Goal: Task Accomplishment & Management: Manage account settings

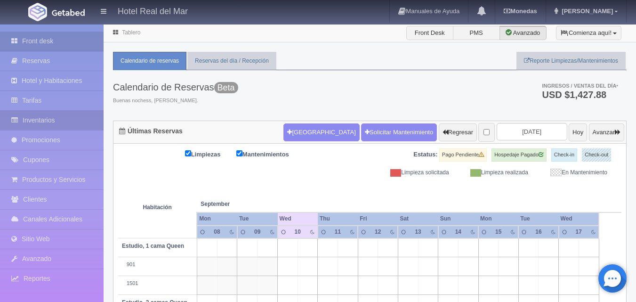
click at [49, 122] on link "Inventarios" at bounding box center [52, 120] width 104 height 19
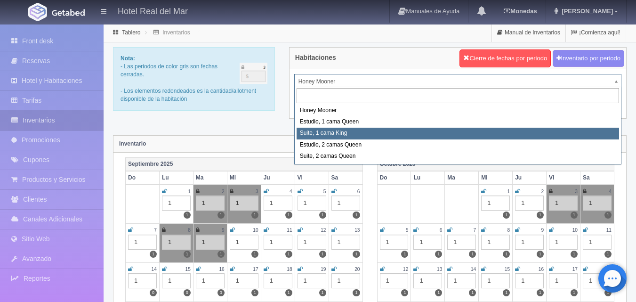
select select "2269"
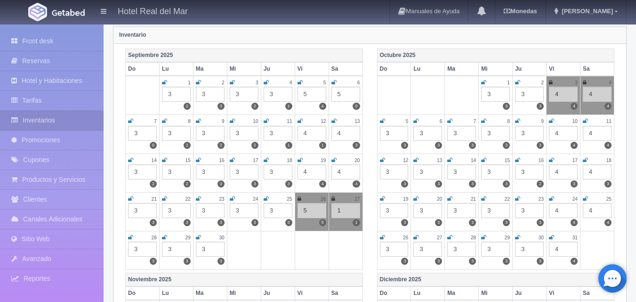
scroll to position [94, 0]
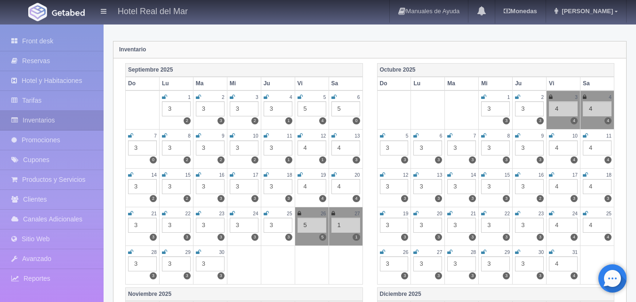
click at [333, 134] on icon at bounding box center [333, 136] width 5 height 6
click at [332, 135] on icon at bounding box center [333, 136] width 4 height 6
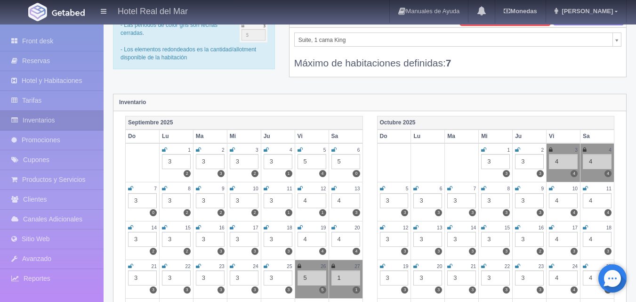
scroll to position [0, 0]
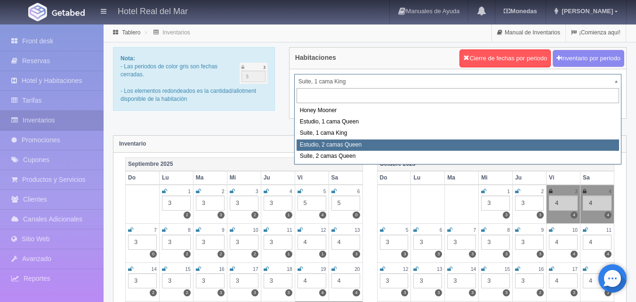
select select "2270"
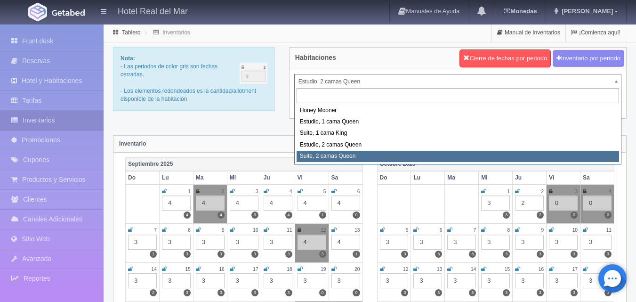
select select "2271"
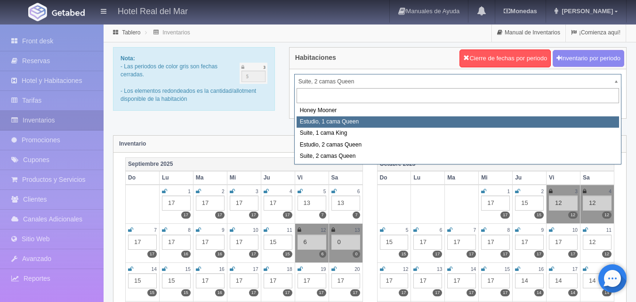
select select "2268"
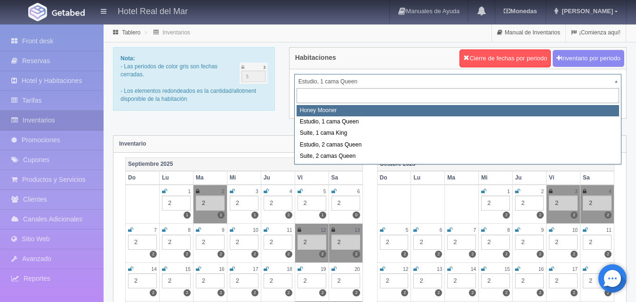
select select "2267"
